Goal: Task Accomplishment & Management: Manage account settings

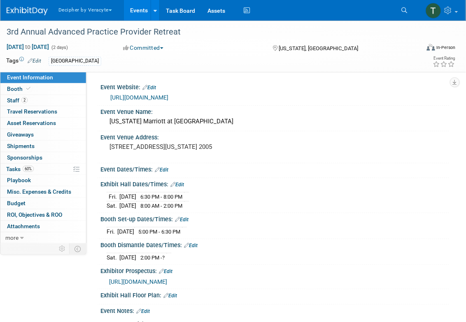
click at [137, 15] on link "Events" at bounding box center [139, 10] width 30 height 21
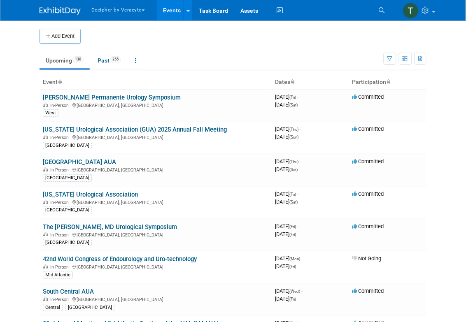
scroll to position [942, 0]
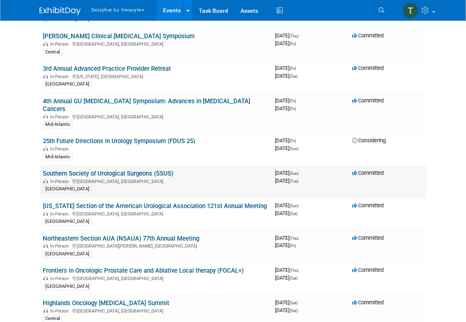
click at [65, 170] on link "Southern Society of Urological Surgeons (SSUS)" at bounding box center [108, 173] width 130 height 7
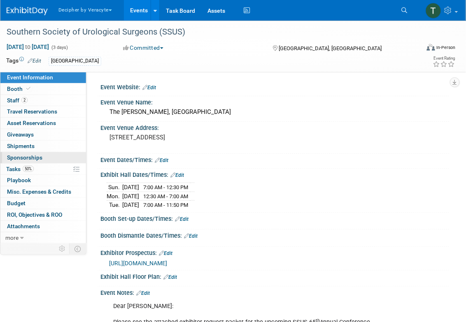
click at [48, 162] on link "0 Sponsorships 0" at bounding box center [43, 157] width 86 height 11
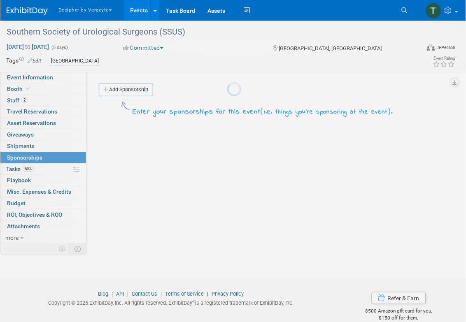
click at [48, 169] on body "Decipher by Veracyte Explore: My Workspaces 2 Go to Workspace: Corporate Events…" at bounding box center [233, 161] width 466 height 322
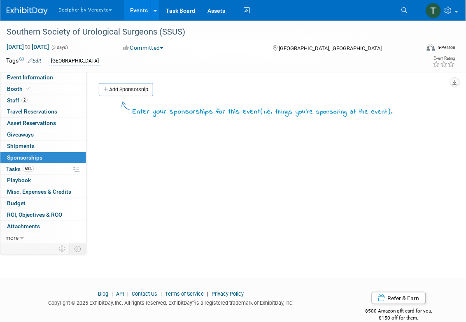
click at [48, 169] on link "50% Tasks 50%" at bounding box center [43, 169] width 86 height 11
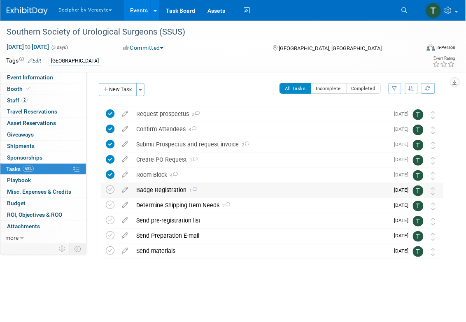
click at [158, 194] on div "Badge Registration 1" at bounding box center [260, 190] width 257 height 14
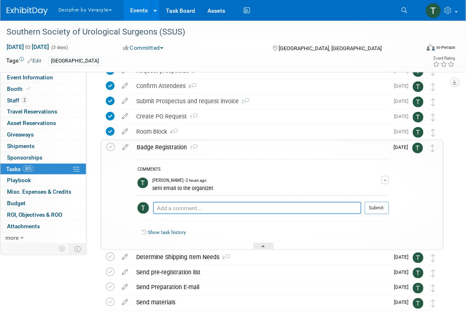
scroll to position [54, 0]
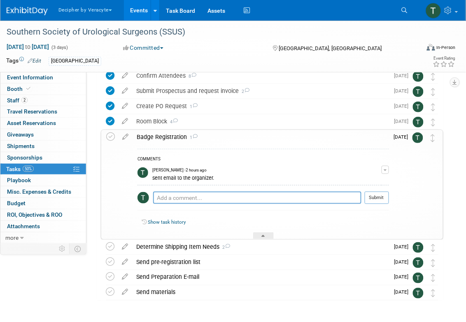
click at [182, 208] on div "Pro tip: Press Ctrl-Enter to submit comment." at bounding box center [257, 207] width 208 height 6
click at [182, 198] on textarea at bounding box center [257, 198] width 208 height 12
type textarea "this isn't provided per the organizers."
click at [377, 194] on button "Submit" at bounding box center [377, 198] width 24 height 12
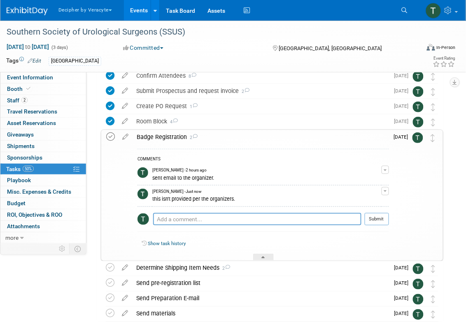
click at [111, 135] on icon at bounding box center [110, 137] width 9 height 9
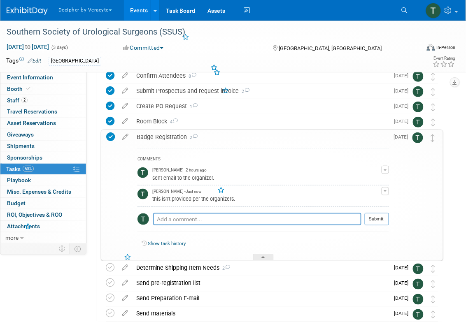
click at [158, 133] on div "Badge Registration 2" at bounding box center [261, 137] width 256 height 14
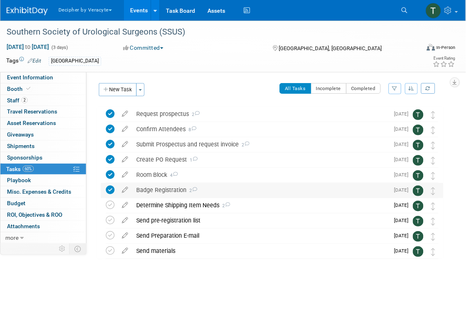
scroll to position [0, 0]
click at [144, 9] on link "Events" at bounding box center [139, 10] width 30 height 21
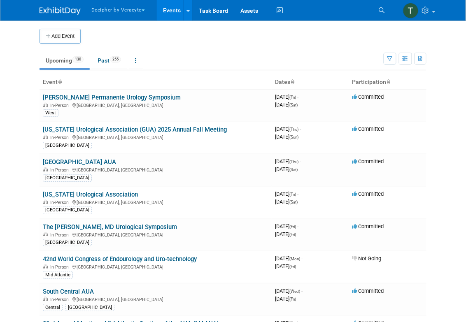
scroll to position [1272, 0]
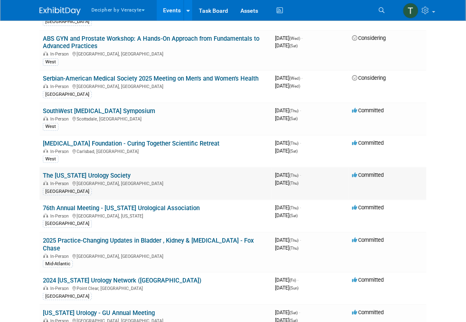
click at [85, 172] on link "The [US_STATE] Urology Society" at bounding box center [87, 175] width 88 height 7
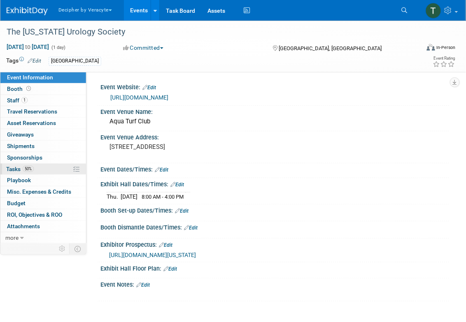
click at [52, 165] on link "50% Tasks 50%" at bounding box center [43, 169] width 86 height 11
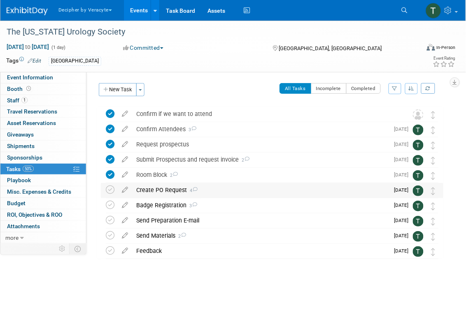
click at [144, 189] on div "Create PO Request 4" at bounding box center [260, 190] width 257 height 14
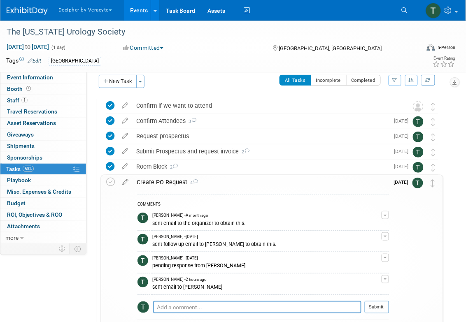
scroll to position [10, 0]
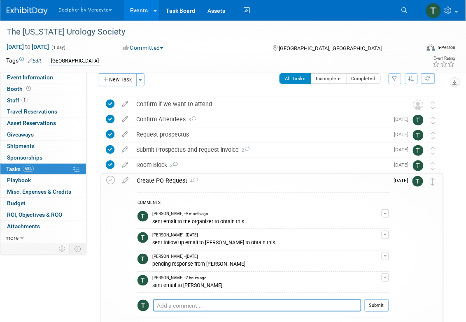
click at [140, 14] on link "Events" at bounding box center [139, 10] width 30 height 21
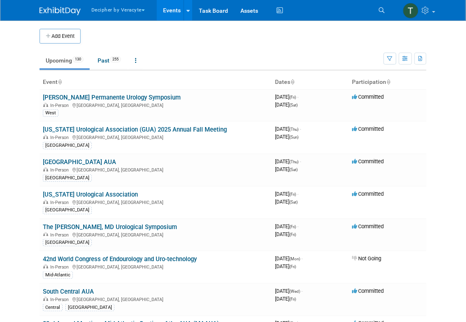
scroll to position [1038, 0]
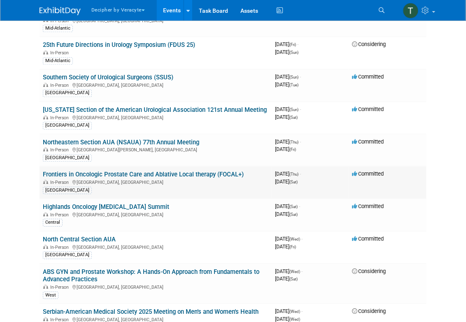
click at [126, 171] on link "Frontiers in Oncologic Prostate Care and Ablative Local therapy (FOCAL+)" at bounding box center [143, 174] width 201 height 7
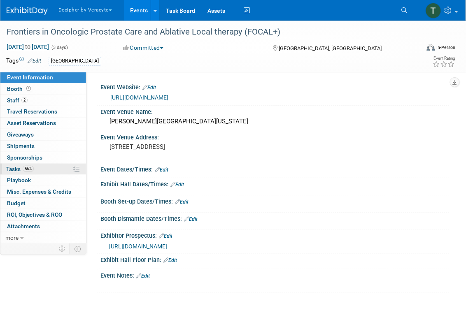
click at [62, 168] on link "56% Tasks 56%" at bounding box center [43, 169] width 86 height 11
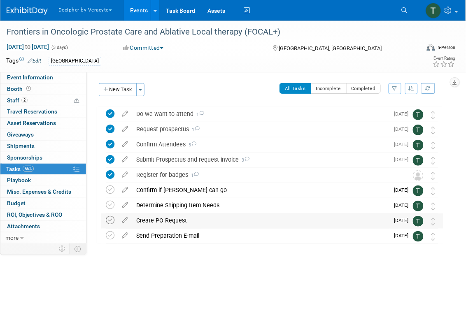
click at [112, 218] on icon at bounding box center [110, 220] width 9 height 9
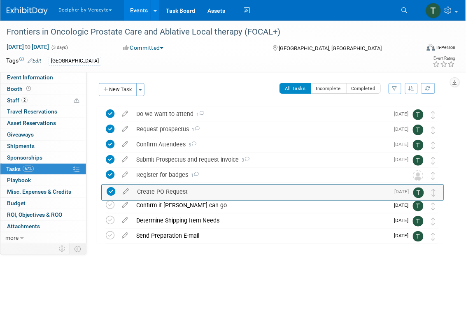
drag, startPoint x: 435, startPoint y: 218, endPoint x: 435, endPoint y: 186, distance: 32.1
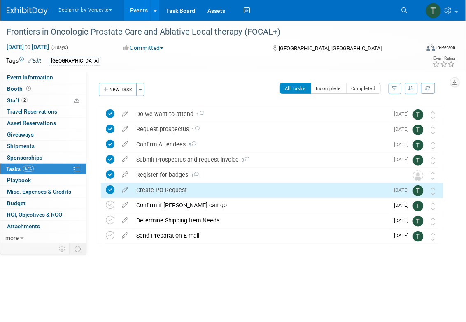
click at [220, 190] on div "Create PO Request" at bounding box center [260, 190] width 257 height 14
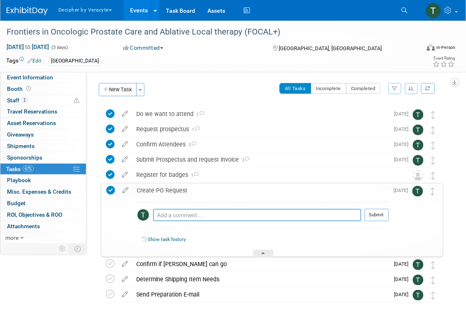
click at [224, 215] on textarea at bounding box center [257, 215] width 208 height 12
type textarea "completed via email"
click at [386, 217] on button "Submit" at bounding box center [377, 215] width 24 height 12
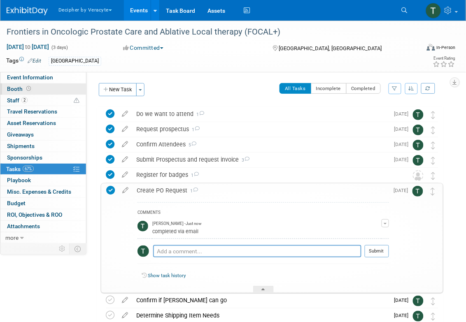
click at [63, 90] on link "Booth" at bounding box center [43, 89] width 86 height 11
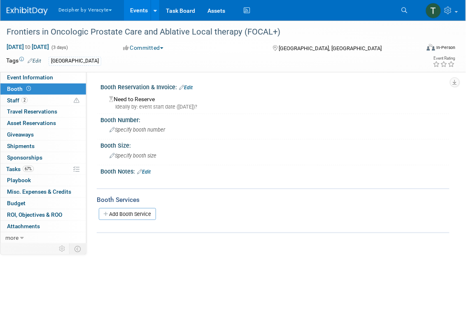
click at [198, 88] on div "Booth Reservation & Invoice: Edit" at bounding box center [274, 86] width 349 height 11
click at [193, 87] on link "Edit" at bounding box center [186, 88] width 14 height 6
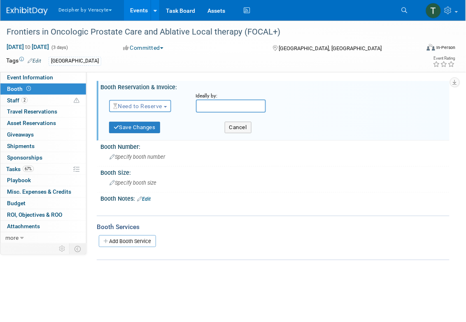
click at [119, 105] on span "Need to Reserve" at bounding box center [137, 106] width 49 height 7
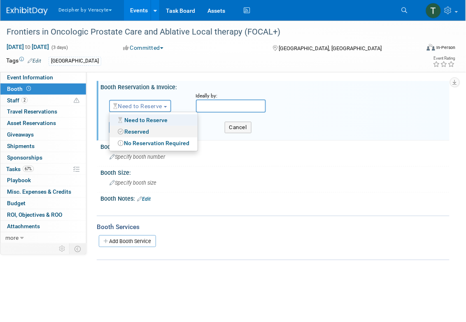
click at [131, 127] on link "Reserved" at bounding box center [153, 132] width 88 height 12
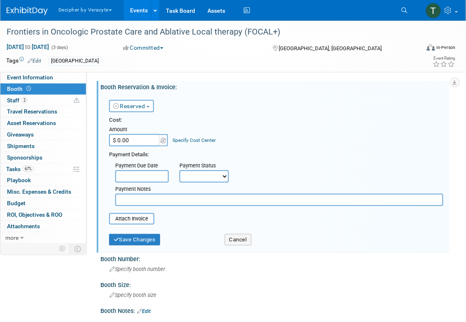
click at [140, 140] on input "$ 0.00" at bounding box center [134, 140] width 51 height 12
type input "$ 6,000.00"
click at [140, 246] on div "Save Changes Cancel" at bounding box center [276, 239] width 334 height 21
click at [140, 243] on button "Save Changes" at bounding box center [134, 240] width 51 height 12
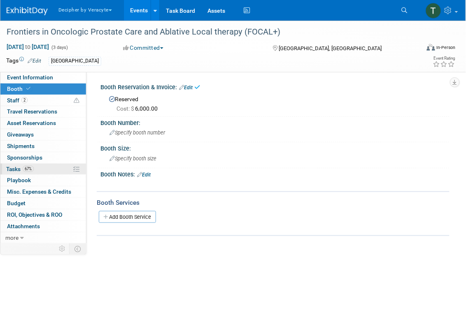
click at [41, 167] on link "67% Tasks 67%" at bounding box center [43, 169] width 86 height 11
